Goal: Task Accomplishment & Management: Use online tool/utility

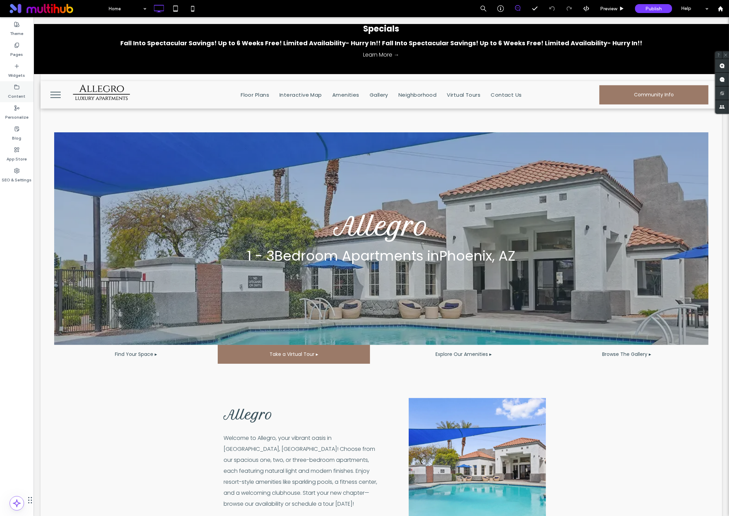
click at [17, 91] on label "Content" at bounding box center [16, 95] width 17 height 10
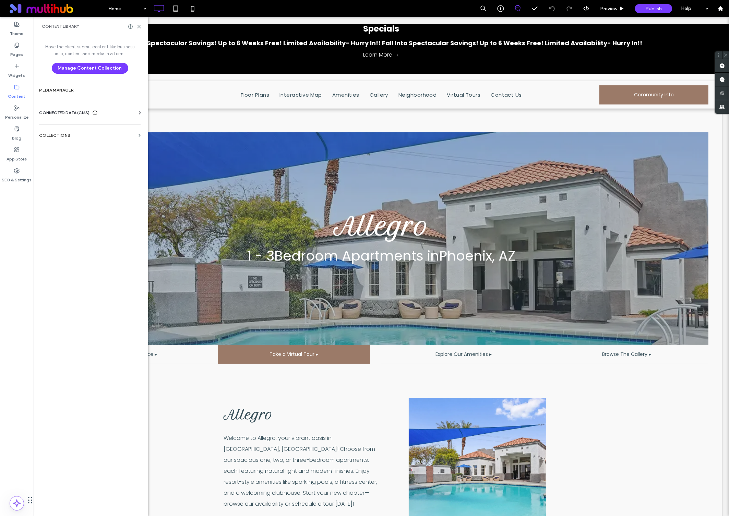
click at [120, 108] on div "CONNECTED DATA (CMS) Business Info Business Text Business Images Find and Repla…" at bounding box center [90, 113] width 113 height 18
click at [120, 112] on div "CONNECTED DATA (CMS)" at bounding box center [91, 112] width 104 height 7
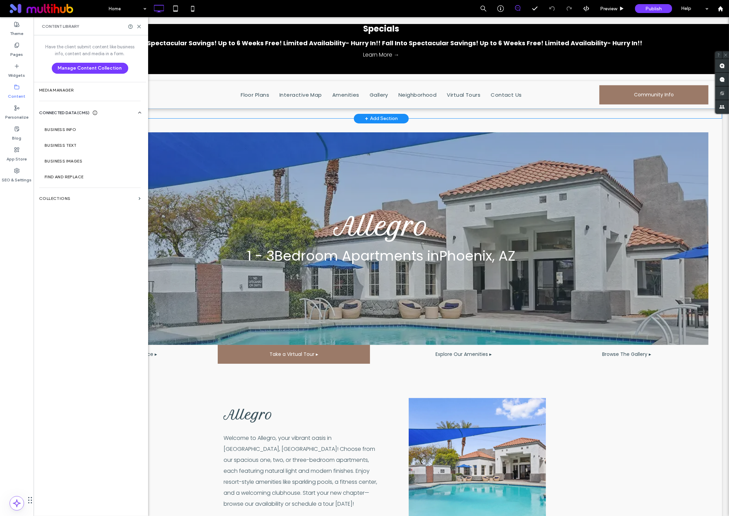
click at [150, 113] on div "Specials Fall Into Spectacular Savings! Up to 6 Weeks Free! Limited Availabilit…" at bounding box center [381, 113] width 682 height 10
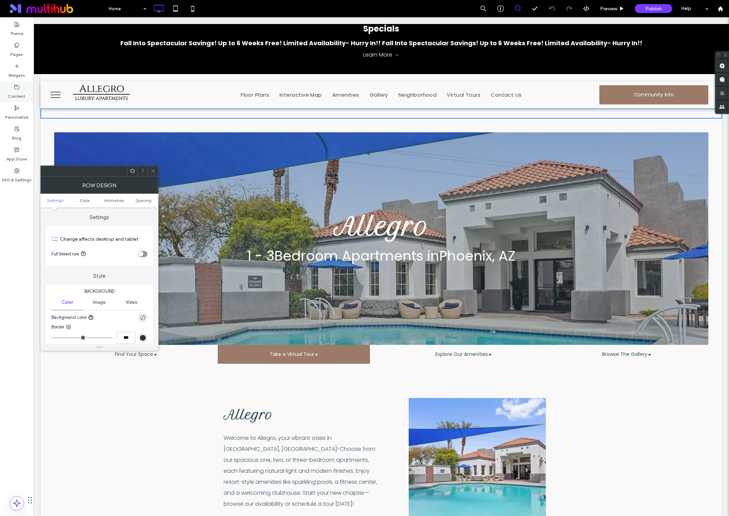
click at [16, 92] on label "Content" at bounding box center [16, 95] width 17 height 10
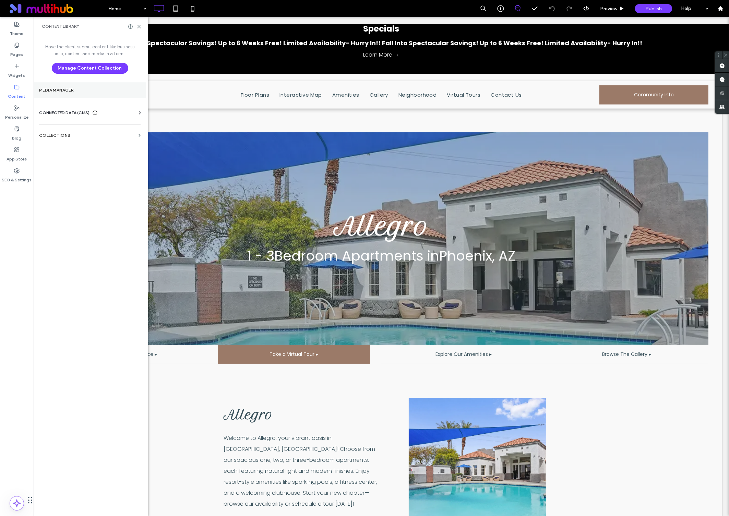
click at [95, 91] on label "Media Manager" at bounding box center [90, 90] width 102 height 5
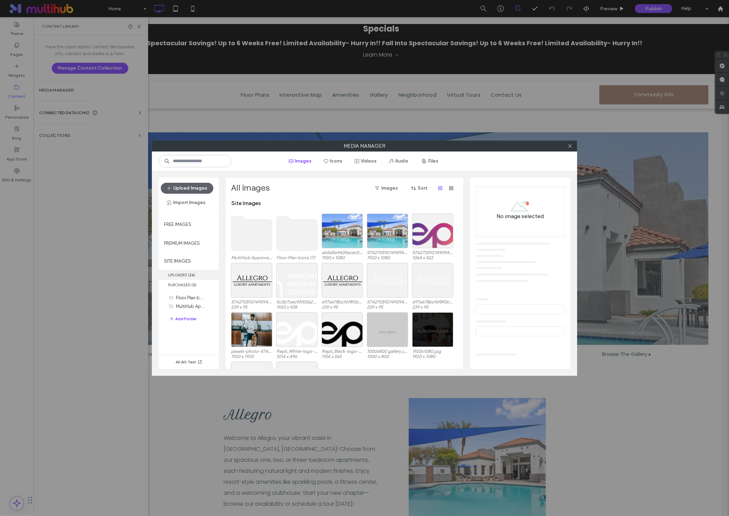
click at [189, 276] on label "UPLOADED ( 26 )" at bounding box center [189, 275] width 60 height 10
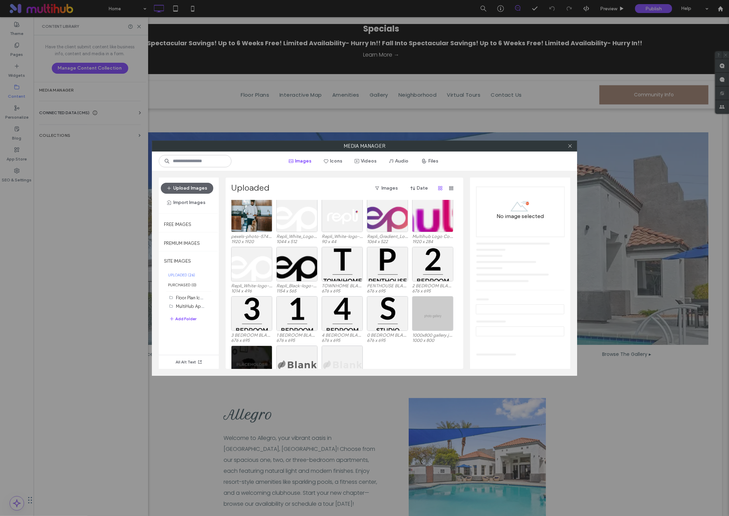
scroll to position [111, 0]
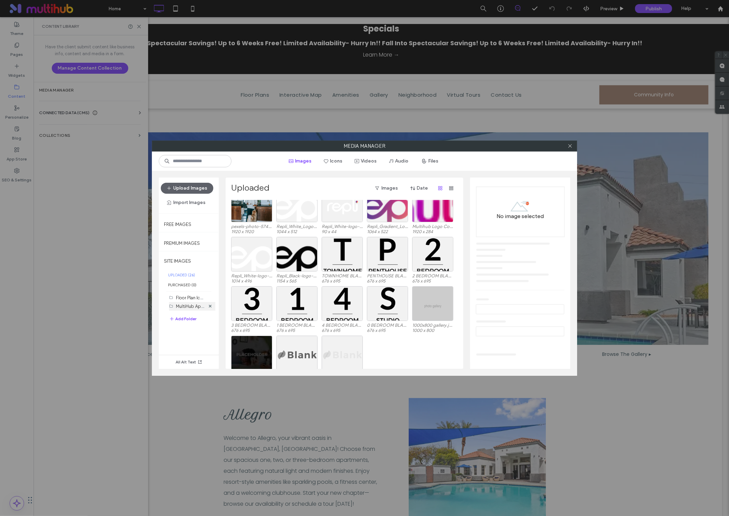
click at [193, 303] on div "MultiHub Approved Logos (4)" at bounding box center [190, 306] width 29 height 7
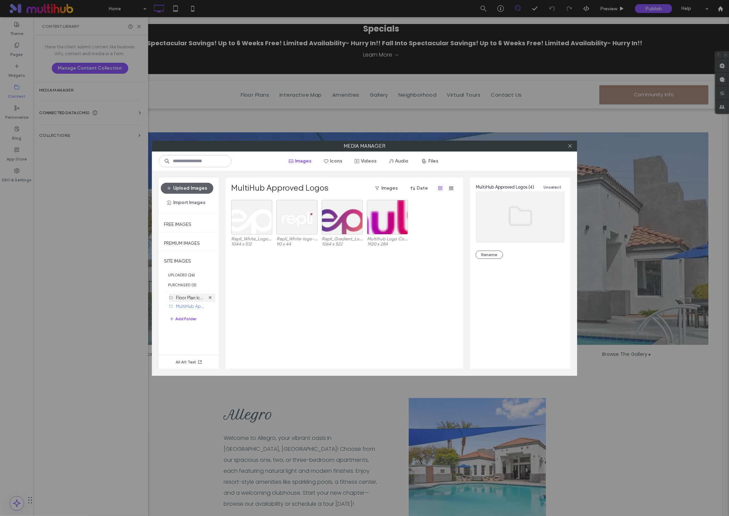
click at [184, 296] on label "Floor Plan Icons (7)" at bounding box center [195, 297] width 38 height 7
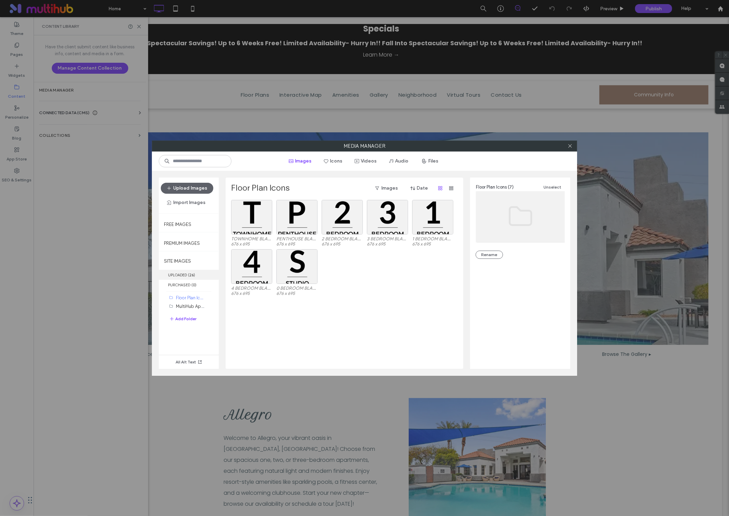
click at [189, 276] on label "UPLOADED ( 26 )" at bounding box center [189, 275] width 60 height 10
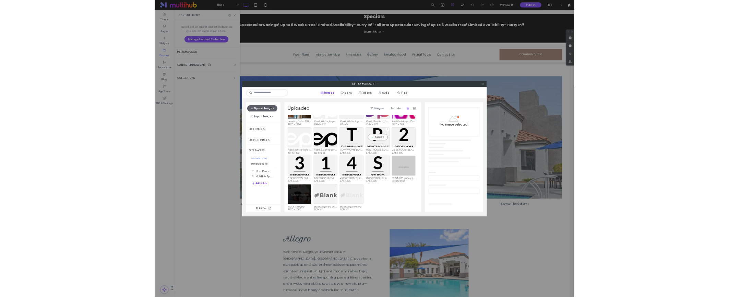
scroll to position [0, 0]
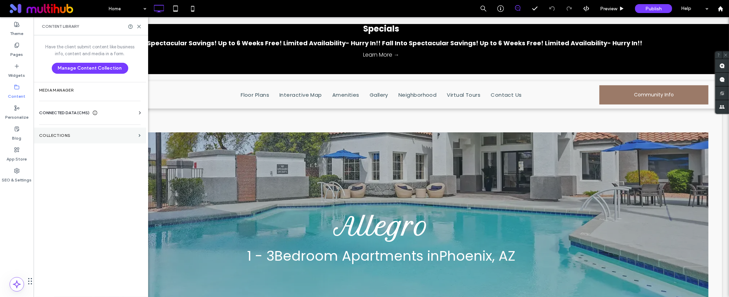
click at [75, 131] on section "Collections" at bounding box center [90, 136] width 113 height 16
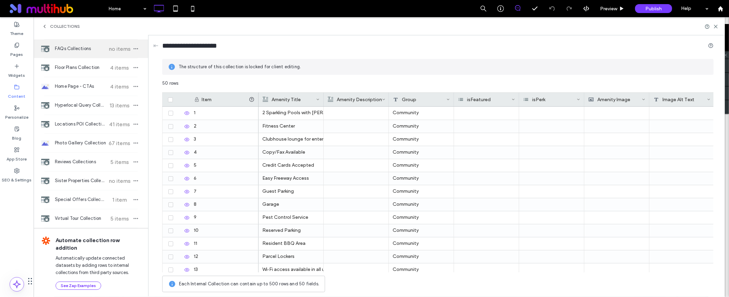
scroll to position [46, 0]
click at [94, 142] on span "Photo Gallery Collection" at bounding box center [80, 142] width 51 height 7
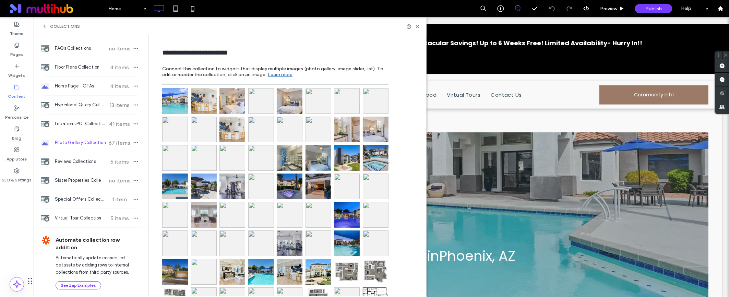
click at [253, 159] on img at bounding box center [261, 158] width 26 height 26
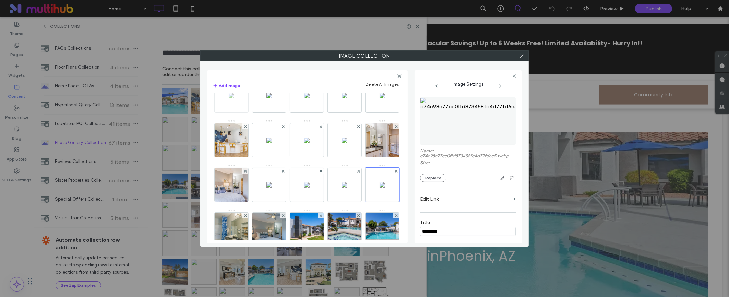
scroll to position [67, 0]
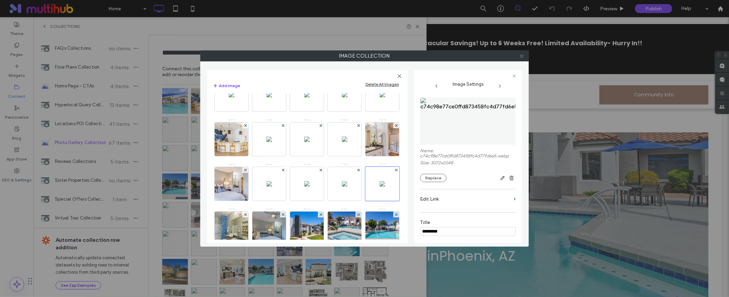
click at [521, 56] on icon at bounding box center [521, 56] width 5 height 5
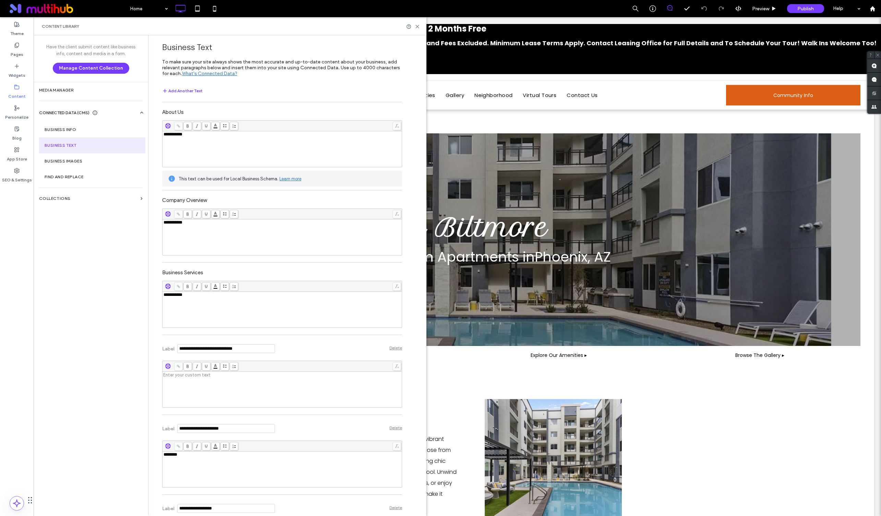
click at [418, 30] on div "Content Library" at bounding box center [230, 26] width 393 height 18
click at [418, 28] on icon at bounding box center [417, 26] width 5 height 5
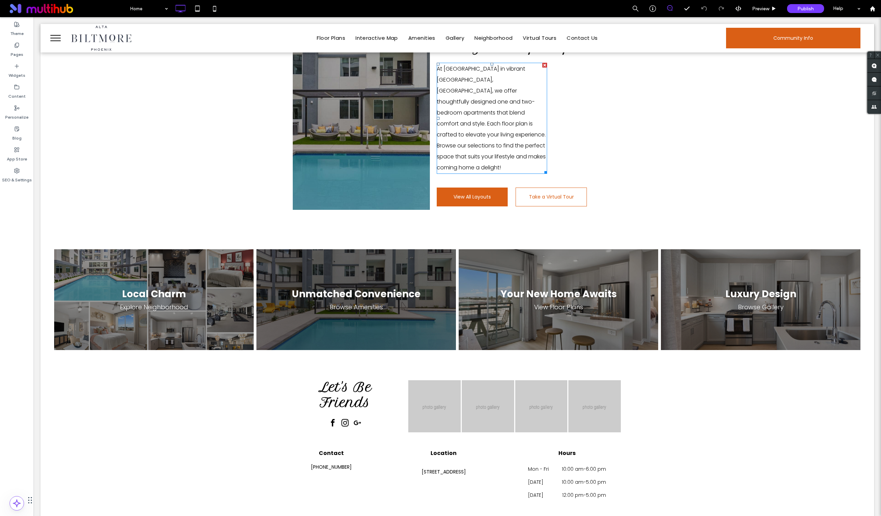
scroll to position [659, 0]
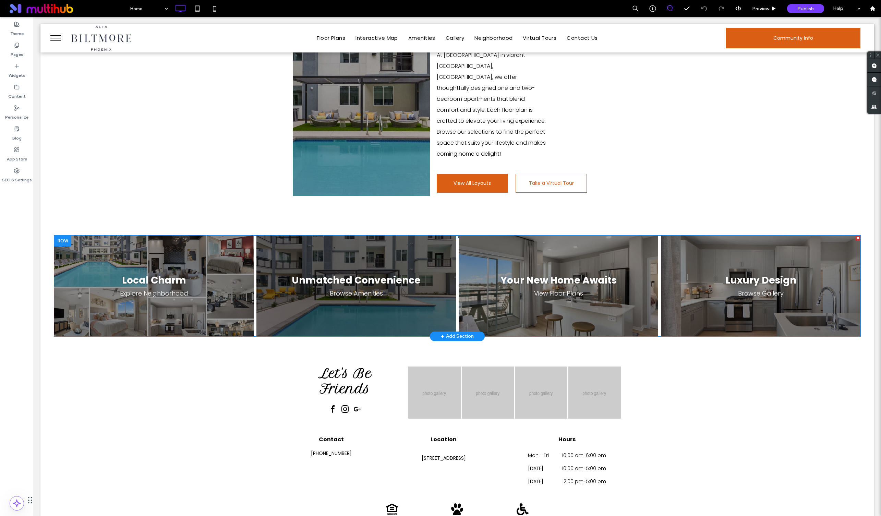
click at [328, 236] on span at bounding box center [457, 286] width 807 height 101
